Goal: Navigation & Orientation: Go to known website

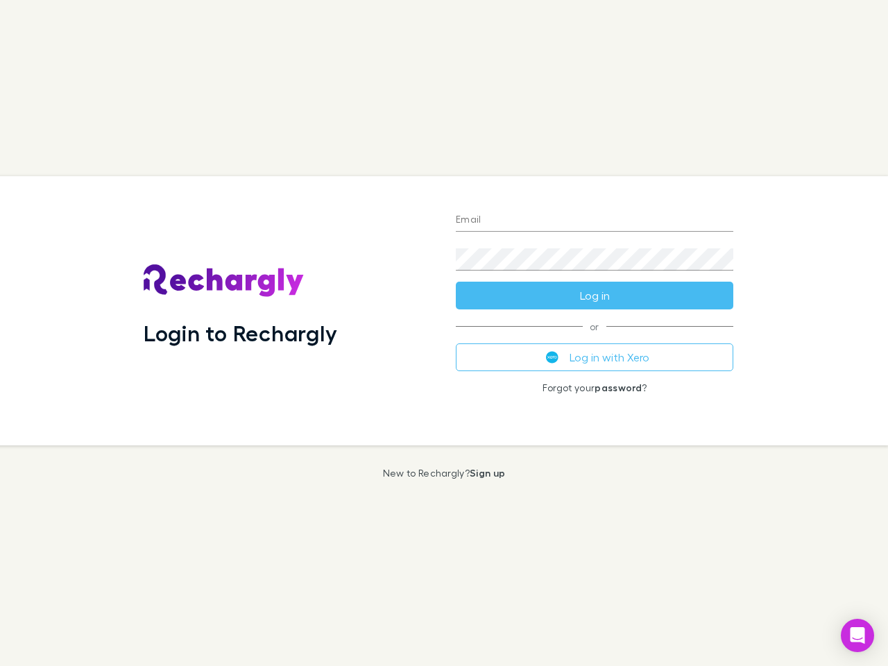
click at [444, 333] on div "Login to Rechargly" at bounding box center [288, 310] width 312 height 269
click at [594, 221] on input "Email" at bounding box center [594, 220] width 277 height 22
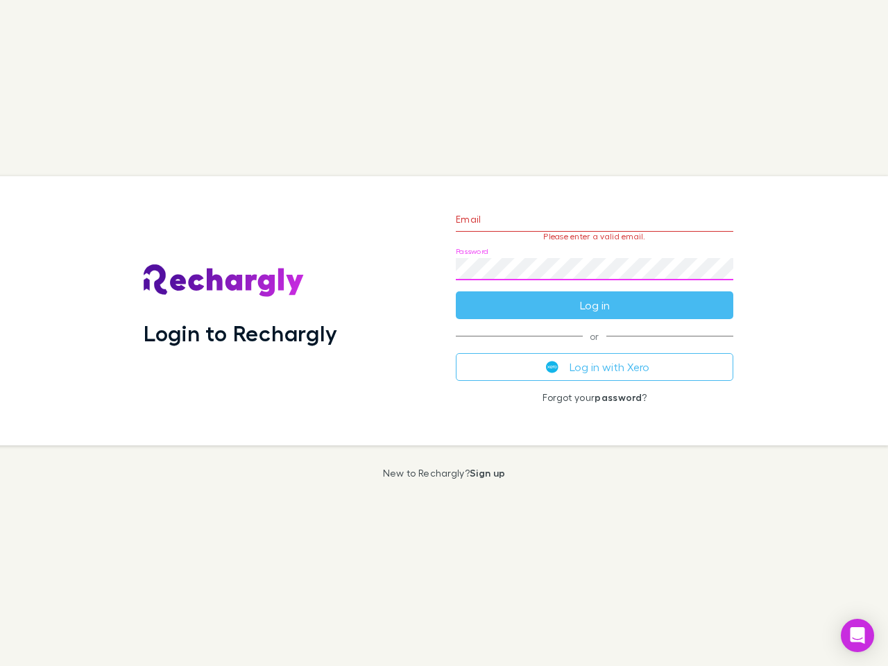
click at [594, 295] on form "Email Please enter a valid email. Password Log in" at bounding box center [594, 258] width 277 height 121
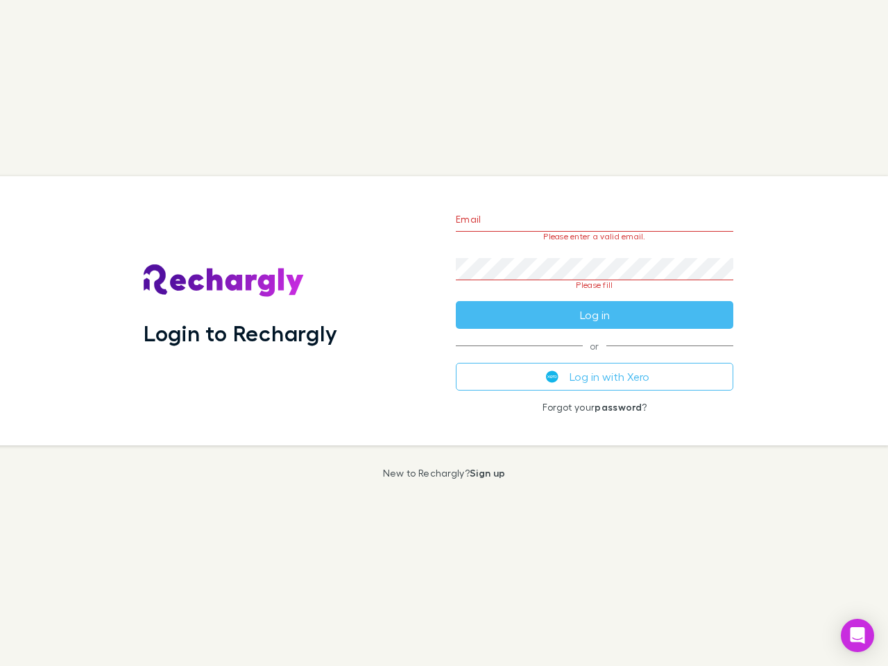
click at [594, 357] on div "Email Please enter a valid email. Password Please fill Log in or Log in with Xe…" at bounding box center [595, 310] width 300 height 269
click at [857, 635] on icon "Open Intercom Messenger" at bounding box center [857, 635] width 15 height 17
